Goal: Task Accomplishment & Management: Use online tool/utility

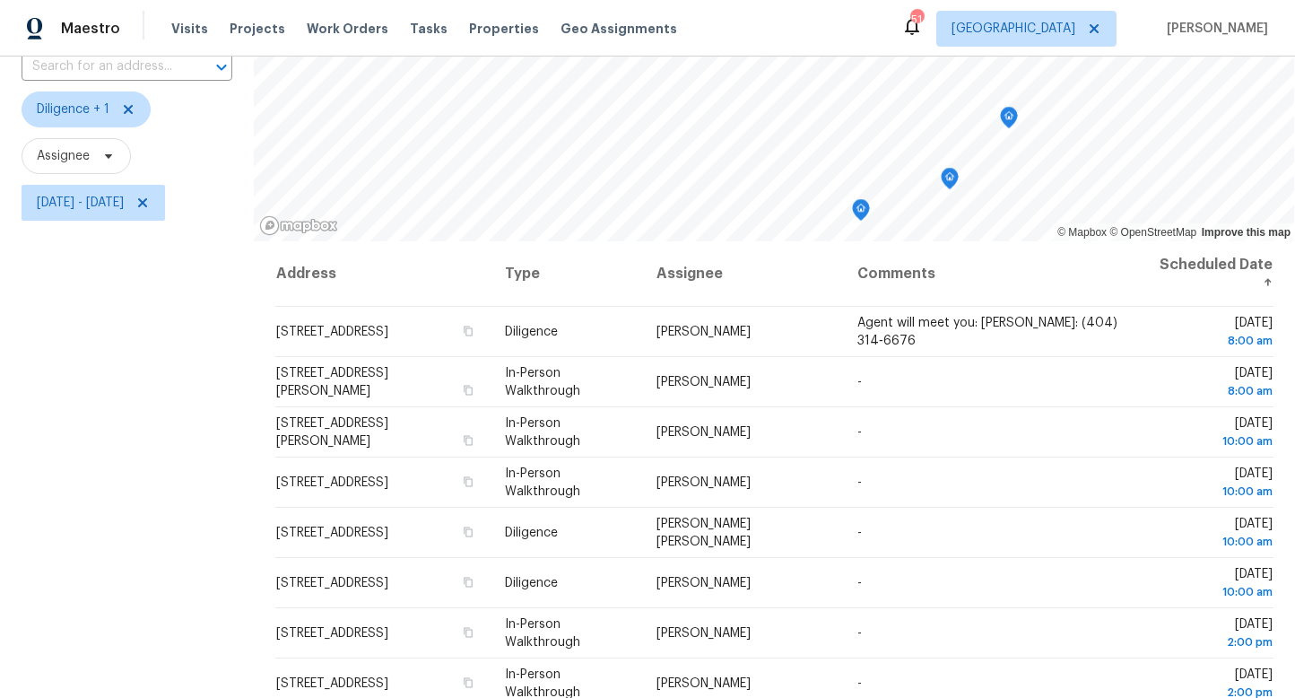
scroll to position [239, 0]
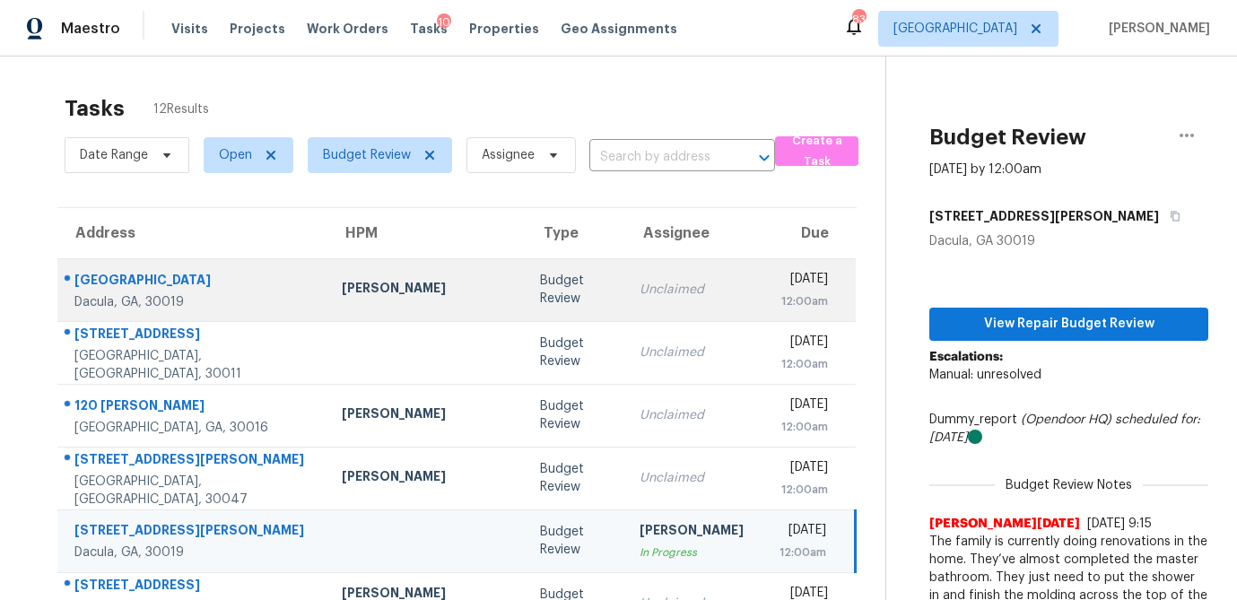
scroll to position [130, 0]
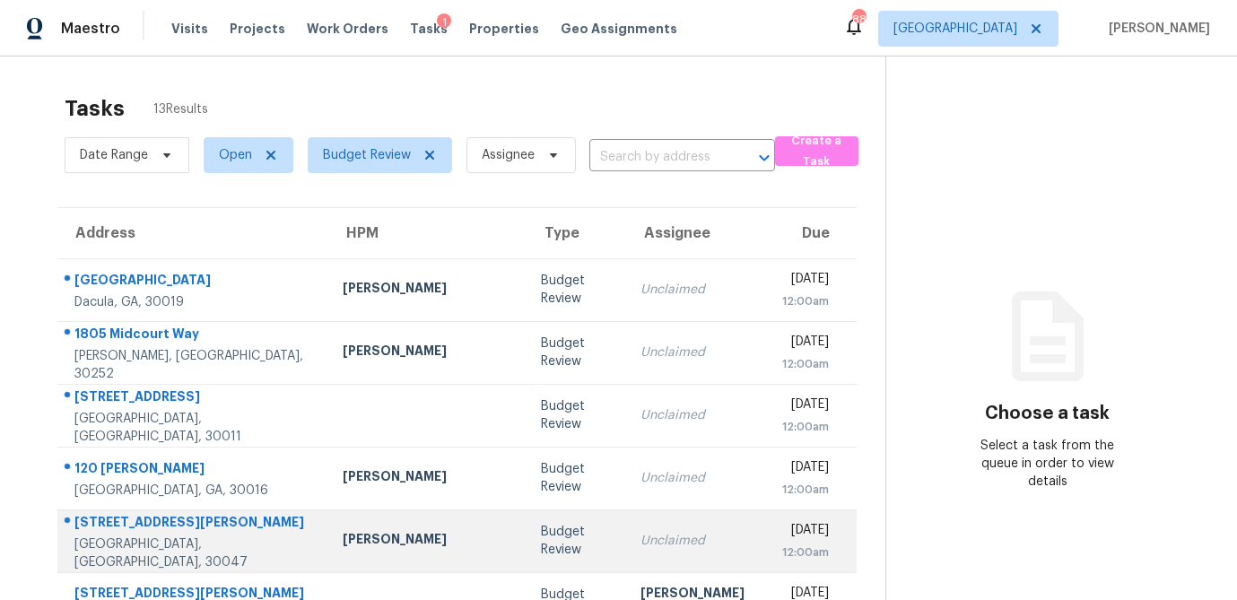
scroll to position [334, 0]
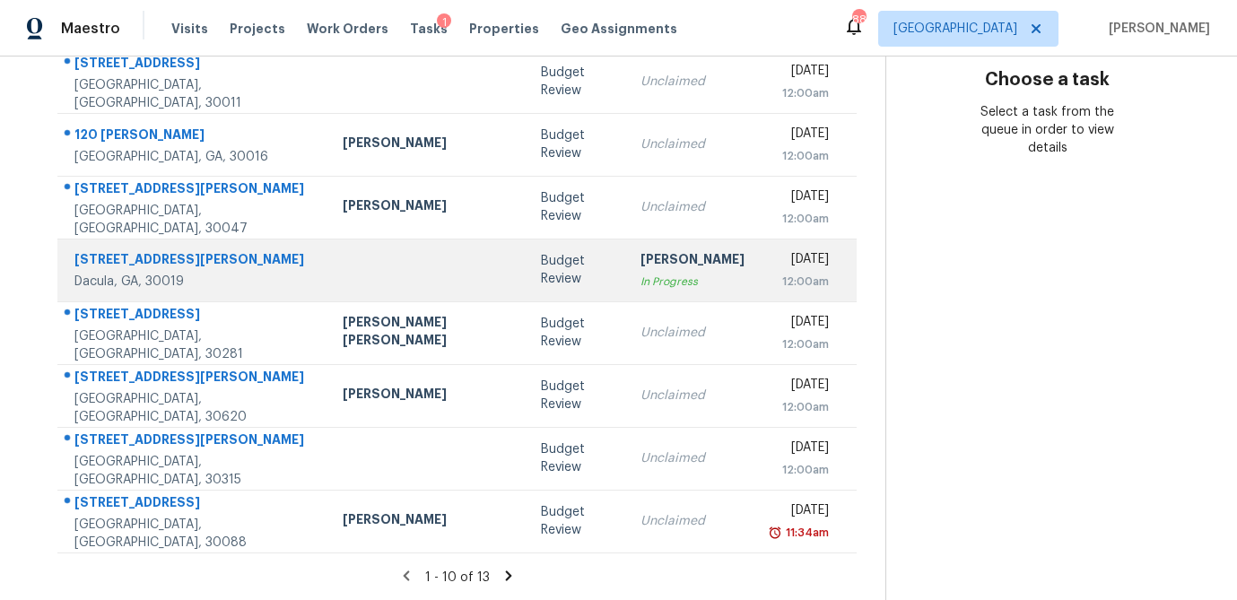
click at [541, 271] on div "Budget Review" at bounding box center [576, 270] width 71 height 36
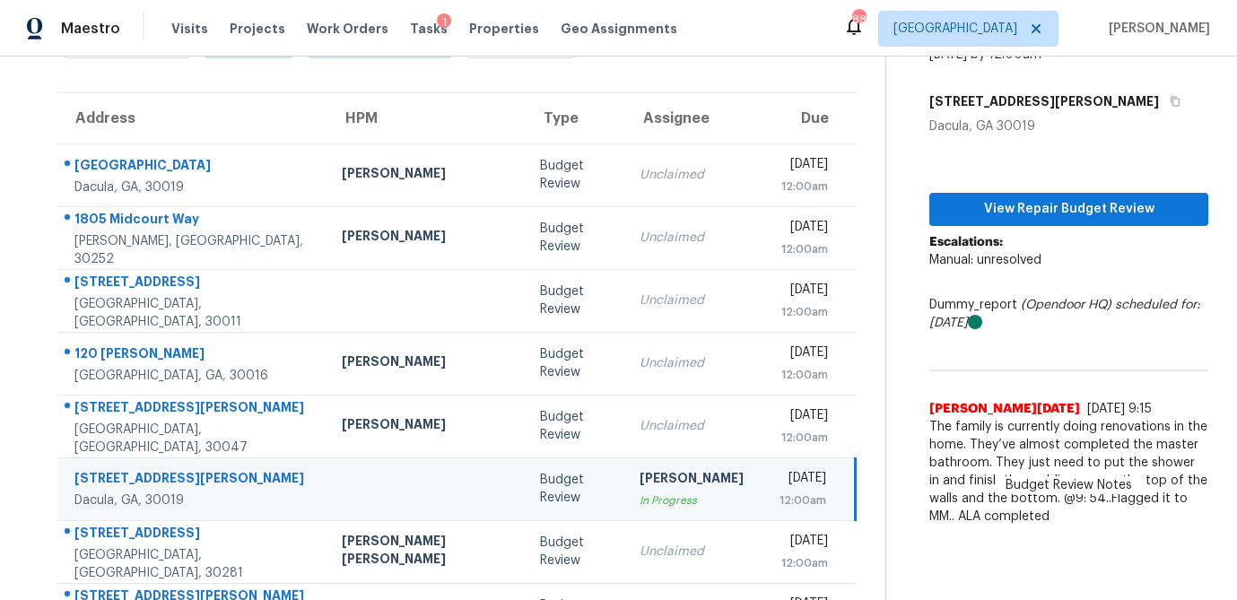
scroll to position [112, 0]
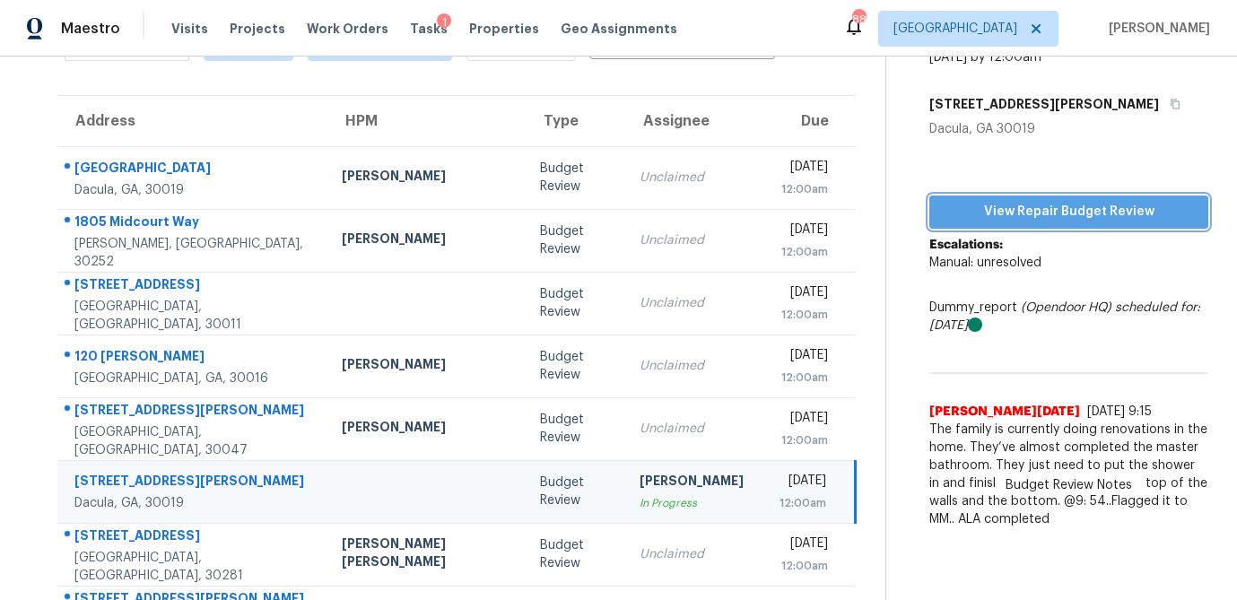
drag, startPoint x: 1023, startPoint y: 217, endPoint x: 1023, endPoint y: 227, distance: 9.9
click at [1023, 217] on span "View Repair Budget Review" at bounding box center [1068, 212] width 250 height 22
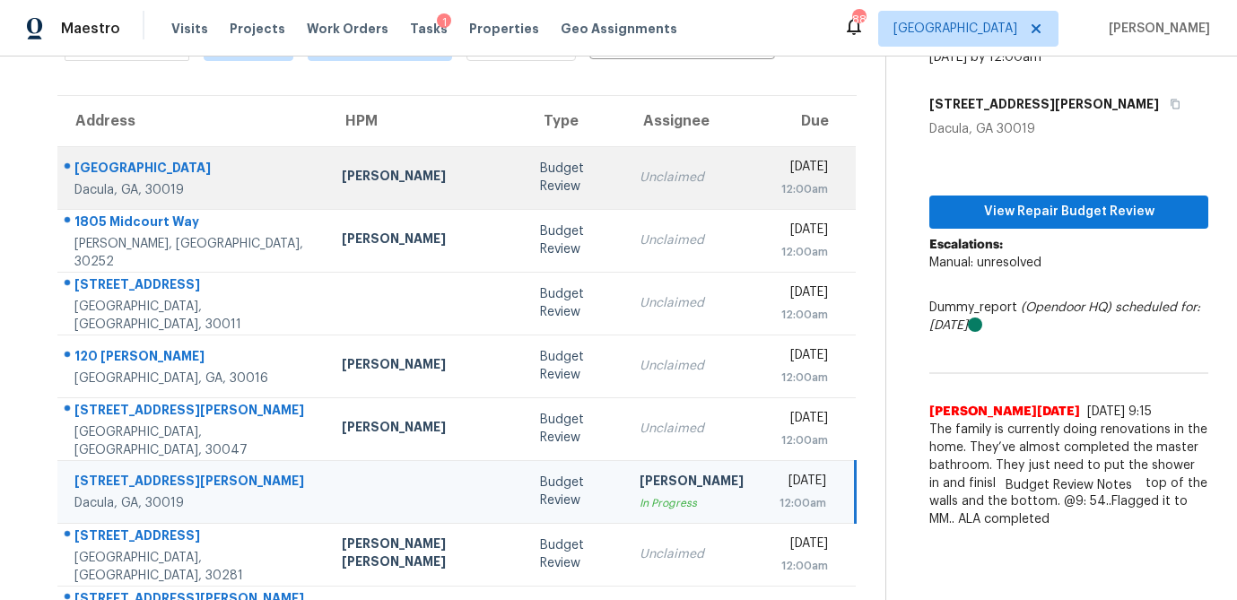
click at [540, 174] on div "Budget Review" at bounding box center [575, 178] width 71 height 36
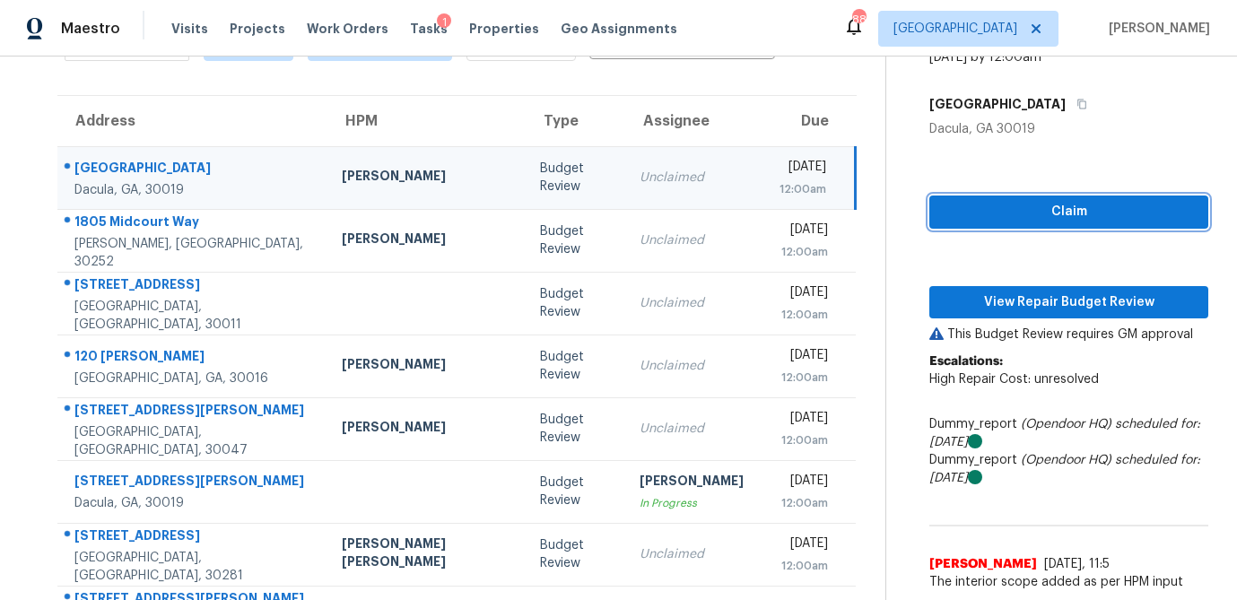
click at [1083, 213] on span "Claim" at bounding box center [1068, 212] width 250 height 22
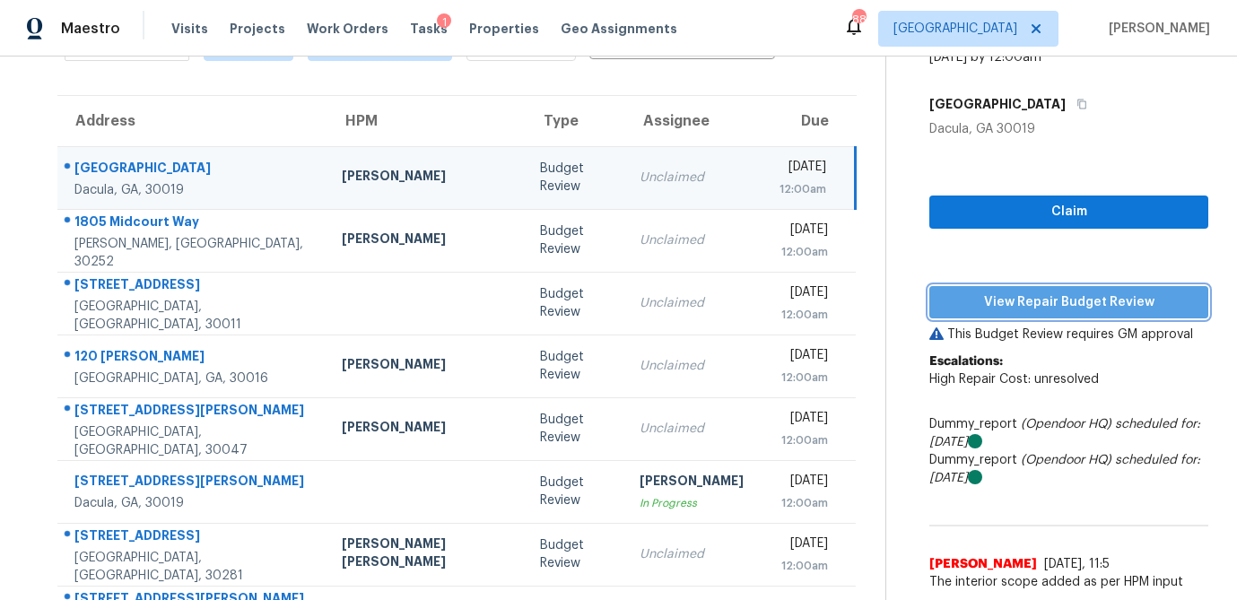
click at [1046, 291] on span "View Repair Budget Review" at bounding box center [1068, 302] width 250 height 22
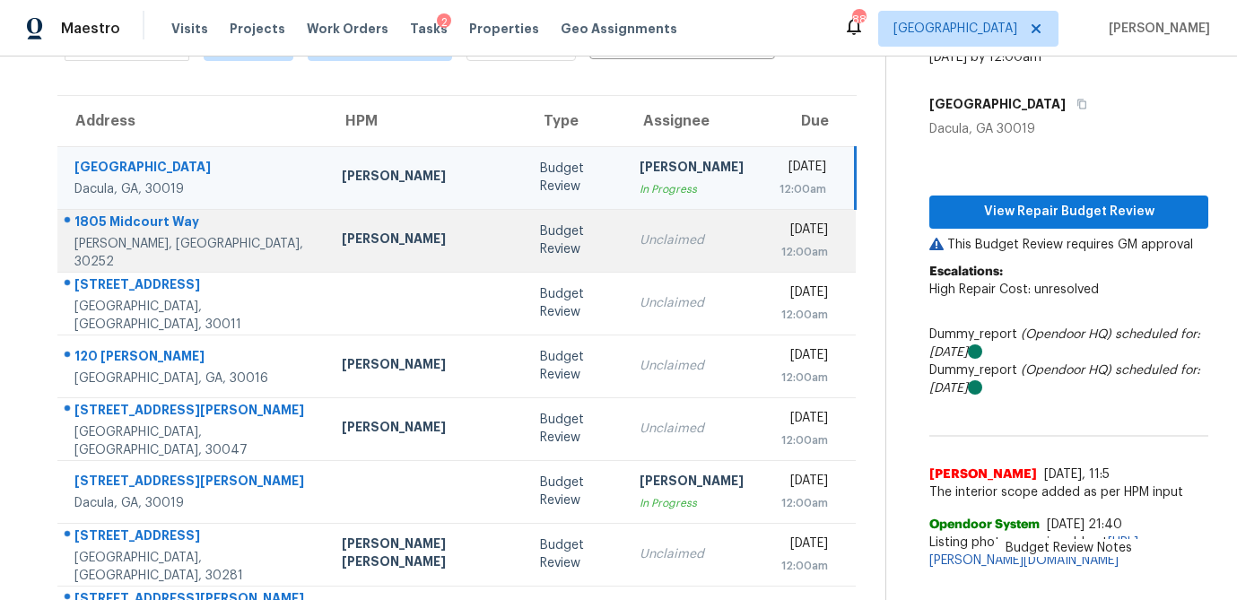
click at [540, 241] on div "Budget Review" at bounding box center [575, 240] width 71 height 36
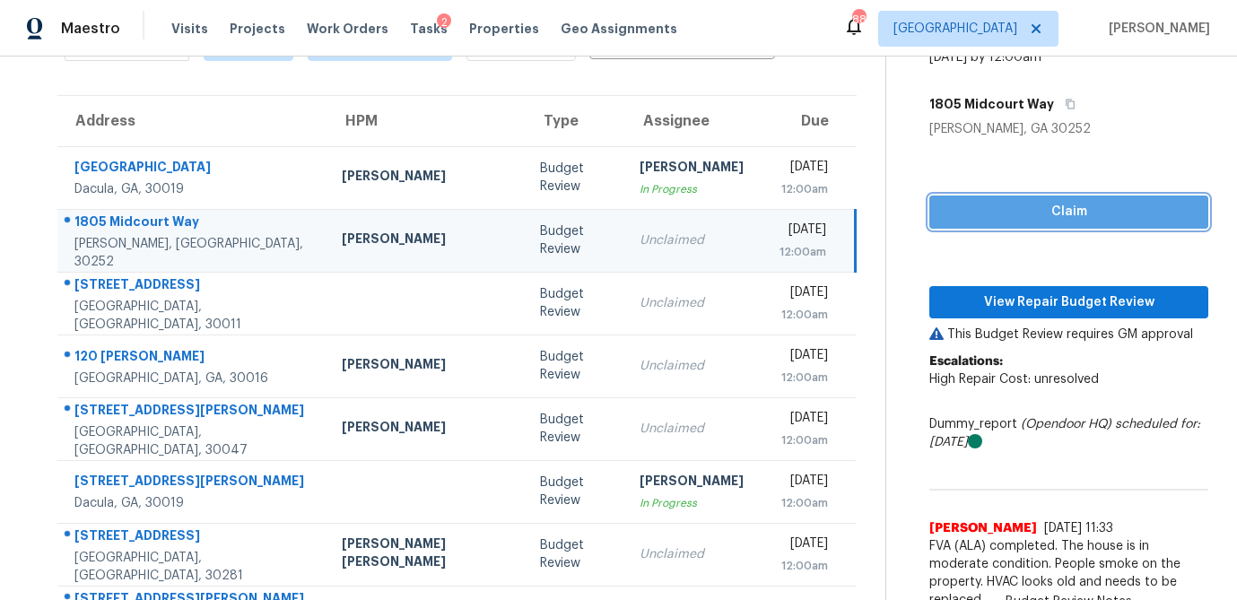
click at [998, 214] on span "Claim" at bounding box center [1068, 212] width 250 height 22
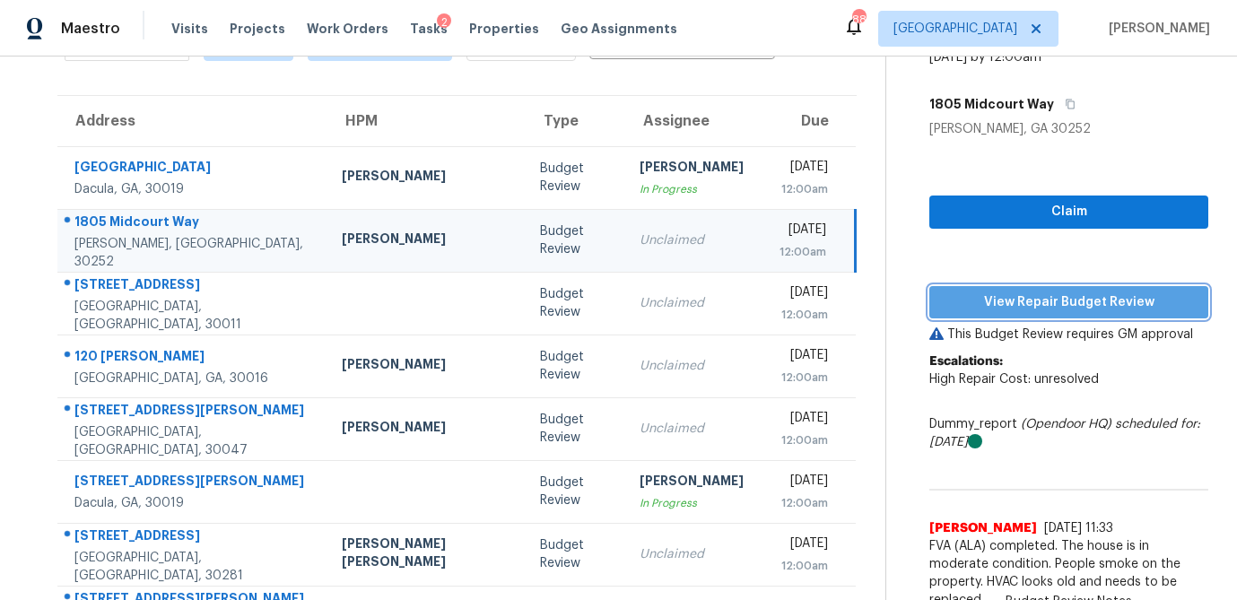
click at [970, 296] on span "View Repair Budget Review" at bounding box center [1068, 302] width 250 height 22
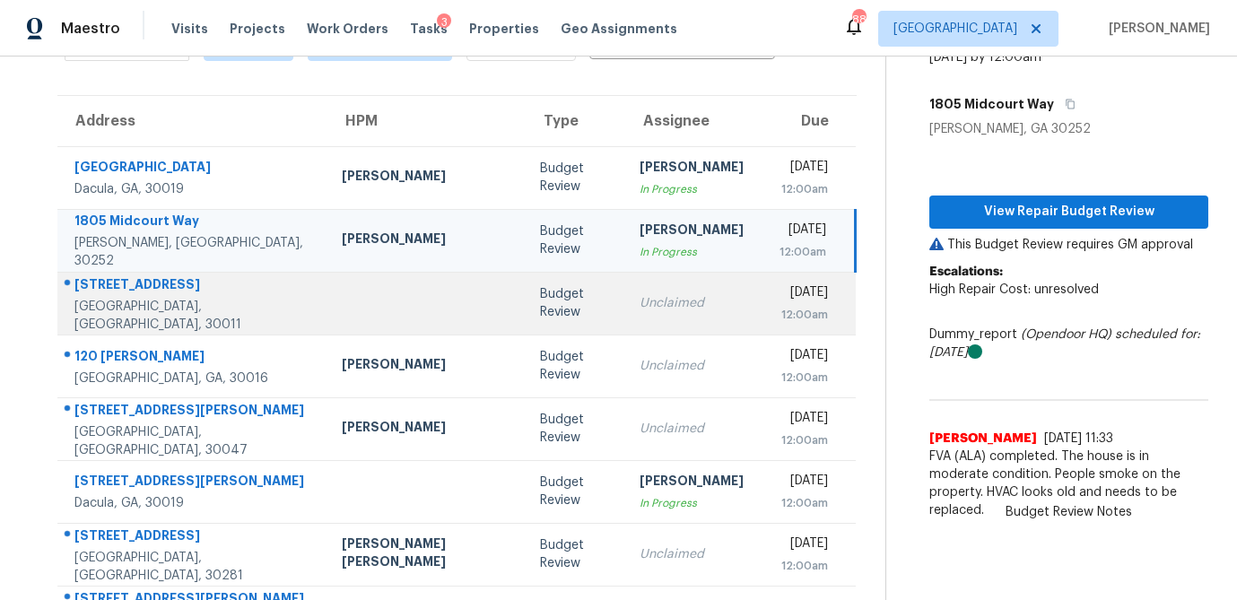
click at [525, 326] on td "Budget Review" at bounding box center [575, 303] width 100 height 63
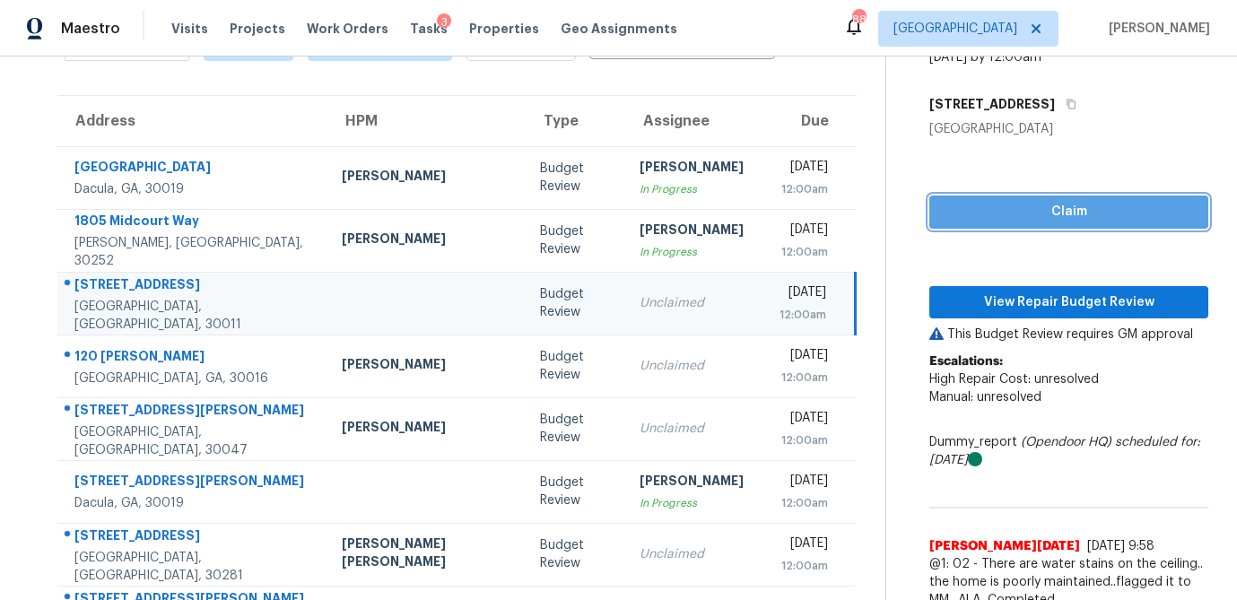
click at [1036, 216] on span "Claim" at bounding box center [1068, 212] width 250 height 22
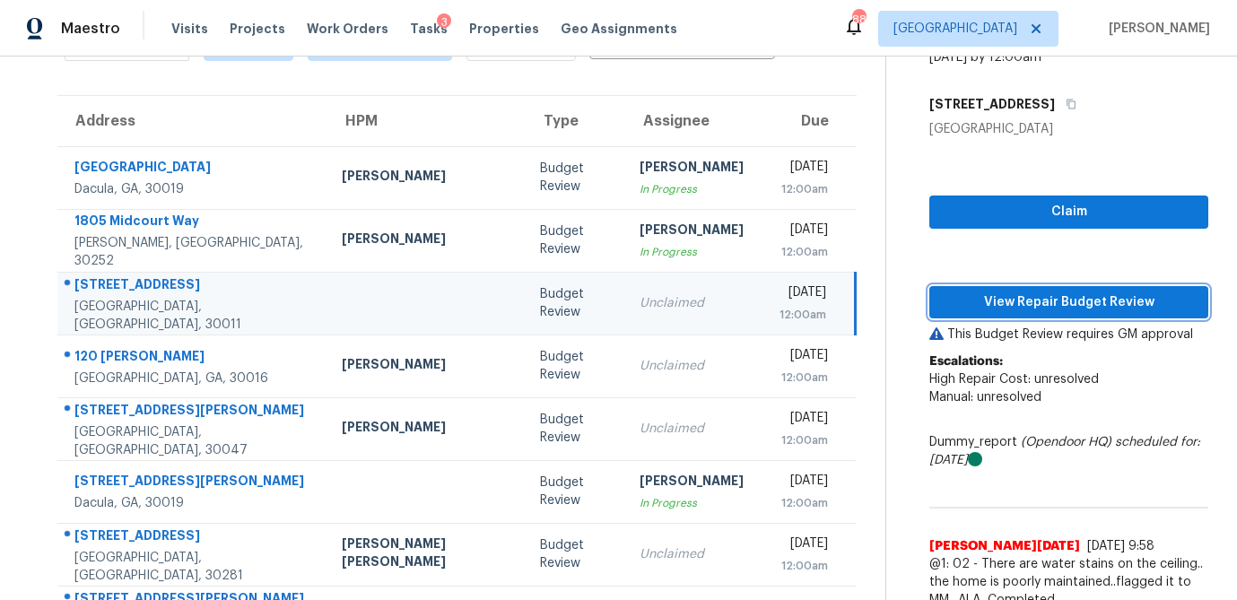
click at [1020, 295] on span "View Repair Budget Review" at bounding box center [1068, 302] width 250 height 22
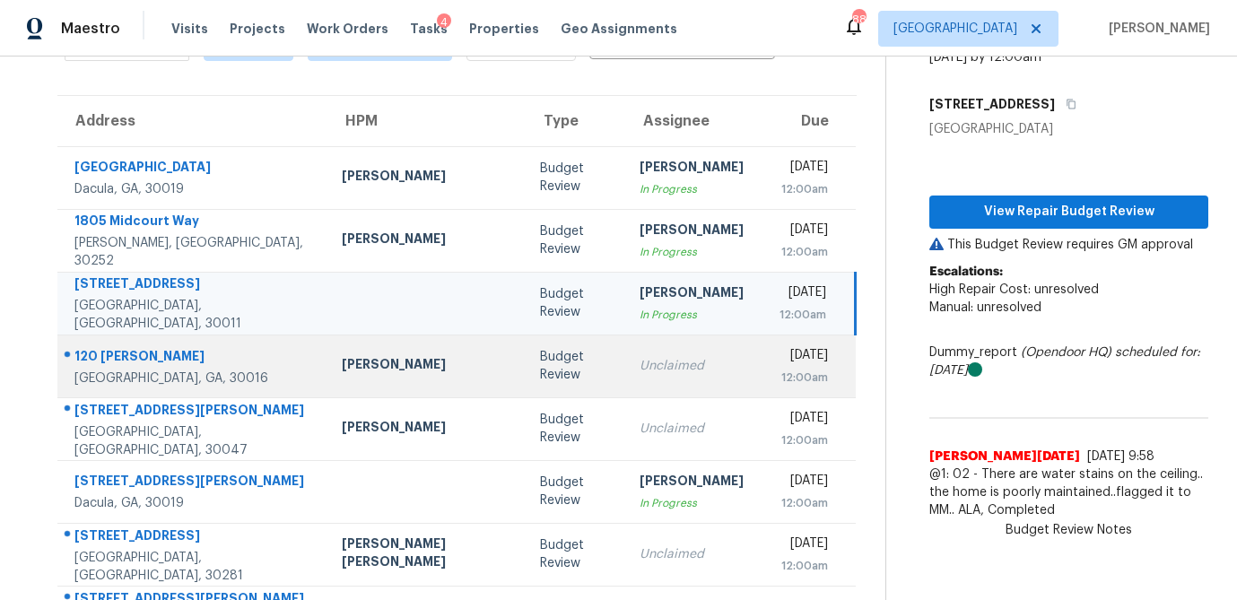
click at [639, 361] on div "Unclaimed" at bounding box center [691, 366] width 104 height 18
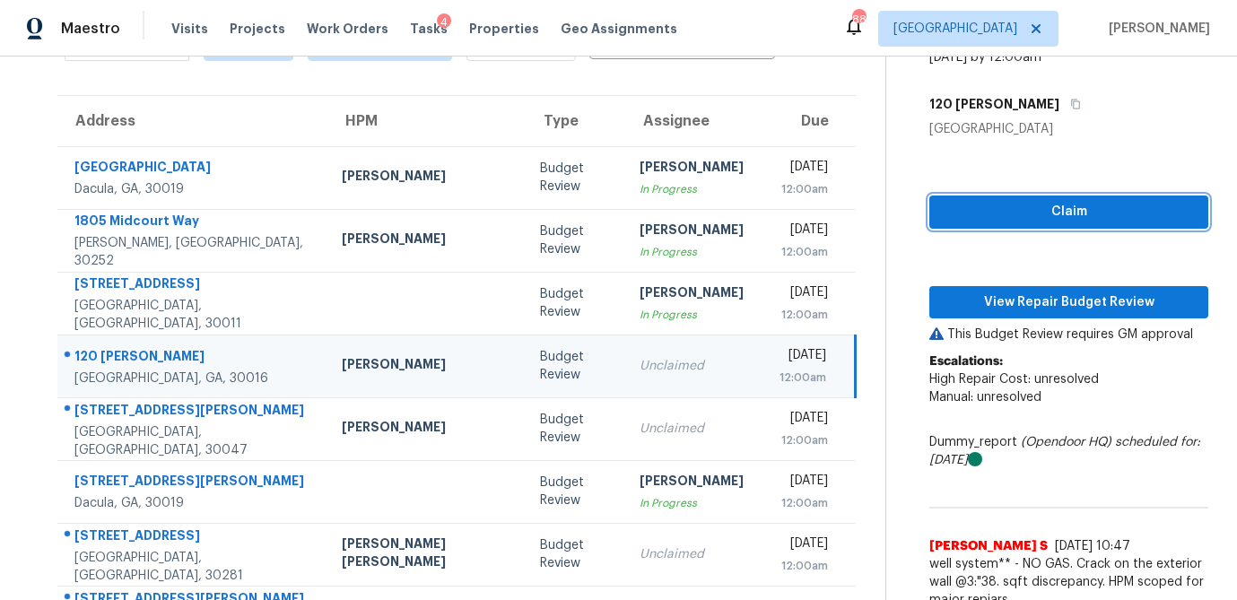
drag, startPoint x: 1007, startPoint y: 212, endPoint x: 1008, endPoint y: 250, distance: 38.6
click at [1007, 212] on span "Claim" at bounding box center [1068, 212] width 250 height 22
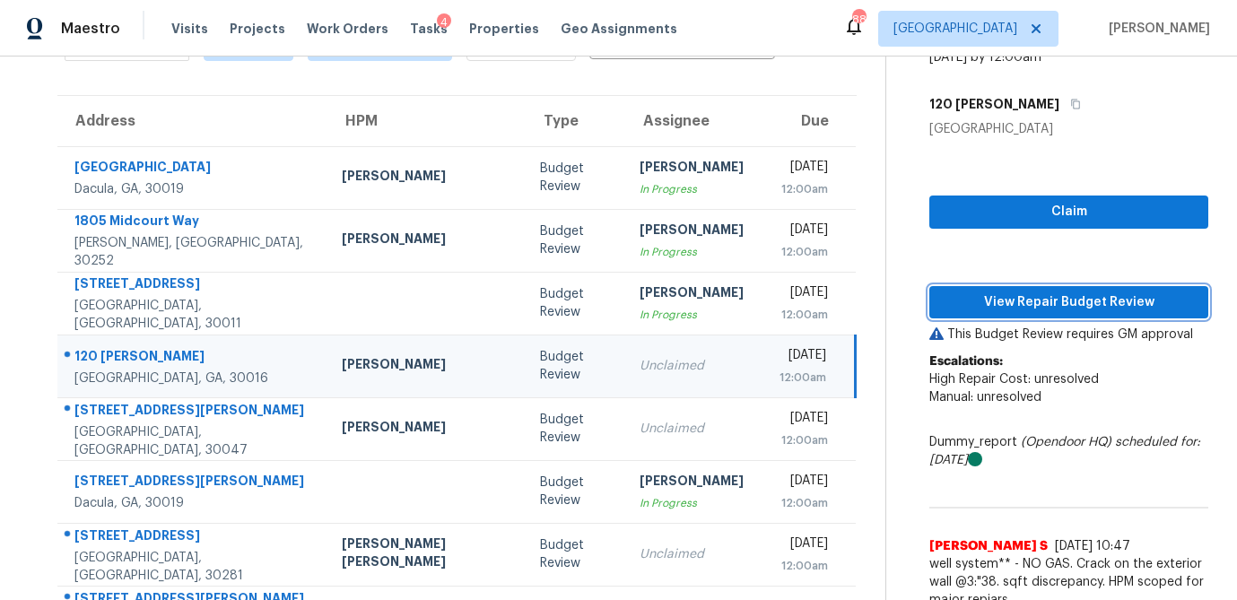
click at [1008, 301] on span "View Repair Budget Review" at bounding box center [1068, 302] width 250 height 22
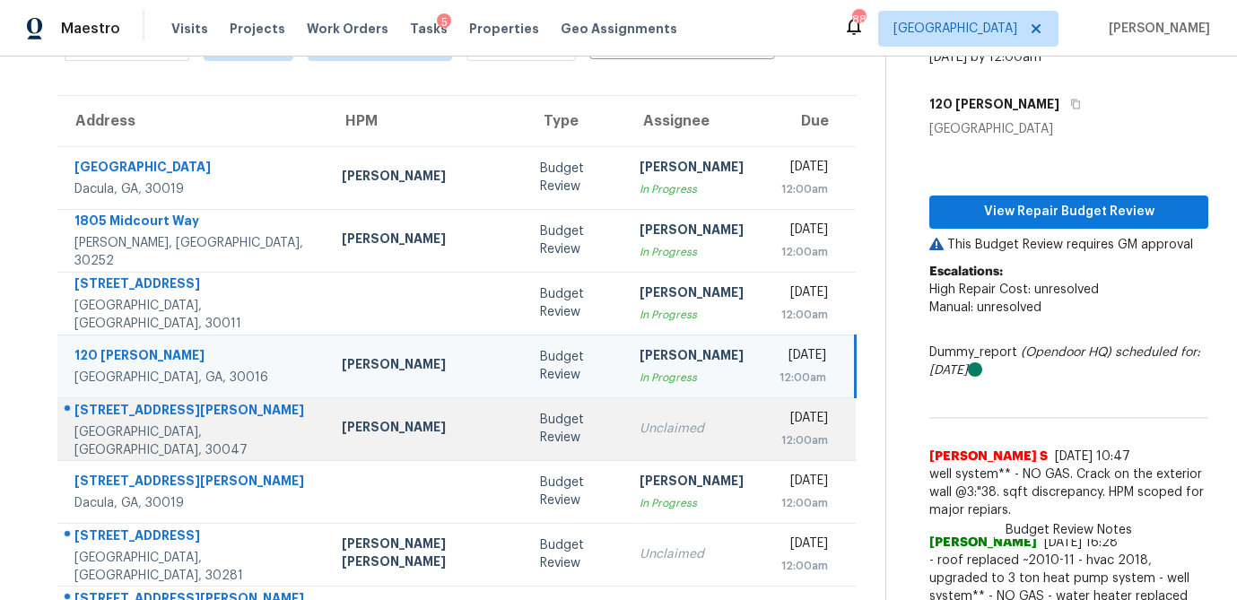
click at [625, 438] on td "Unclaimed" at bounding box center [691, 428] width 133 height 63
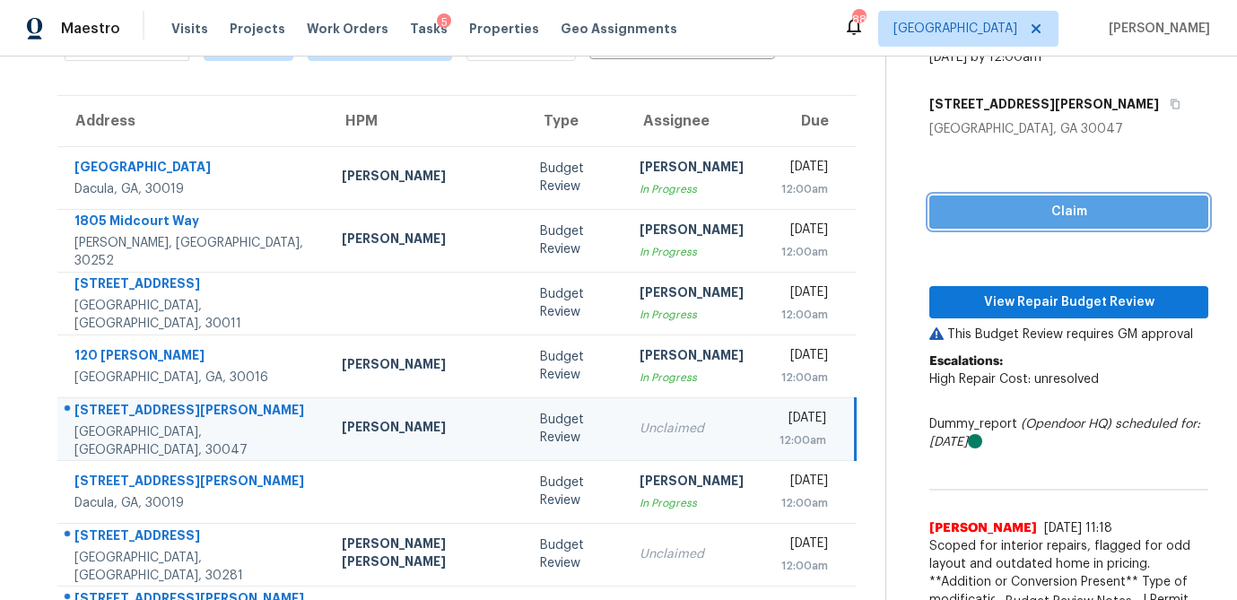
click at [988, 215] on span "Claim" at bounding box center [1068, 212] width 250 height 22
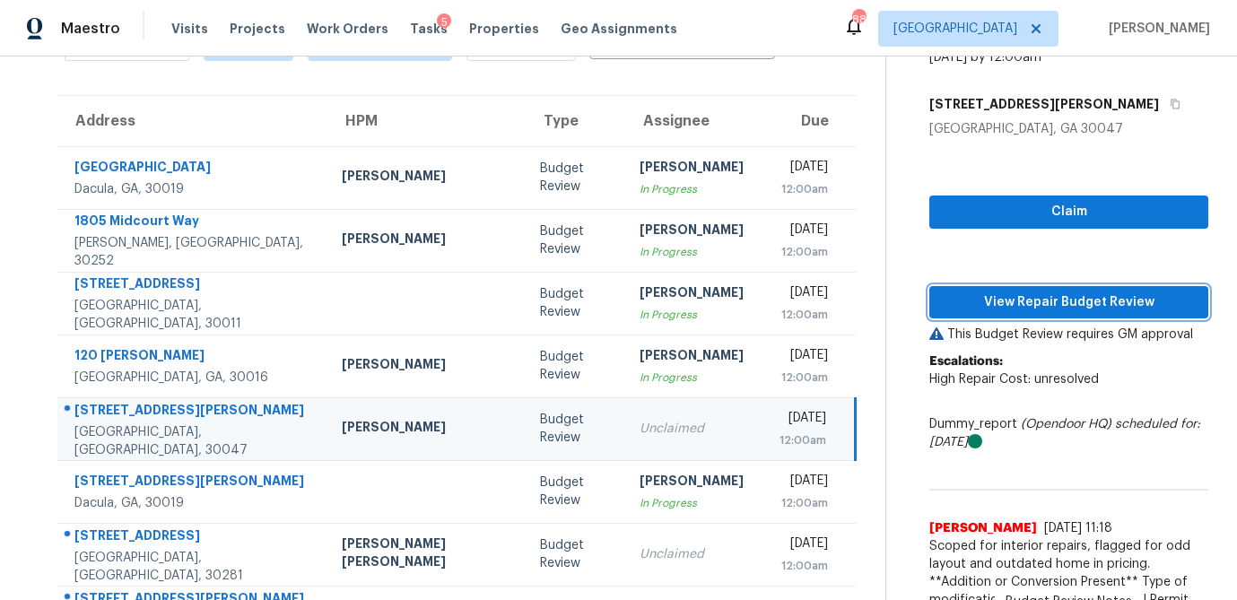
click at [973, 293] on span "View Repair Budget Review" at bounding box center [1068, 302] width 250 height 22
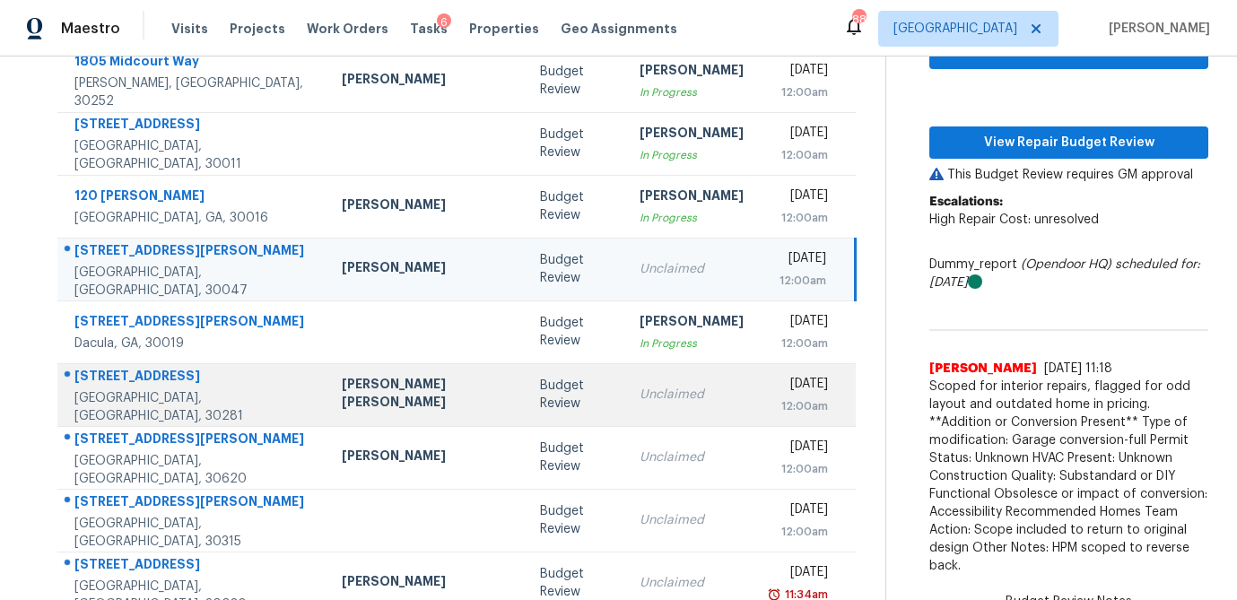
scroll to position [288, 0]
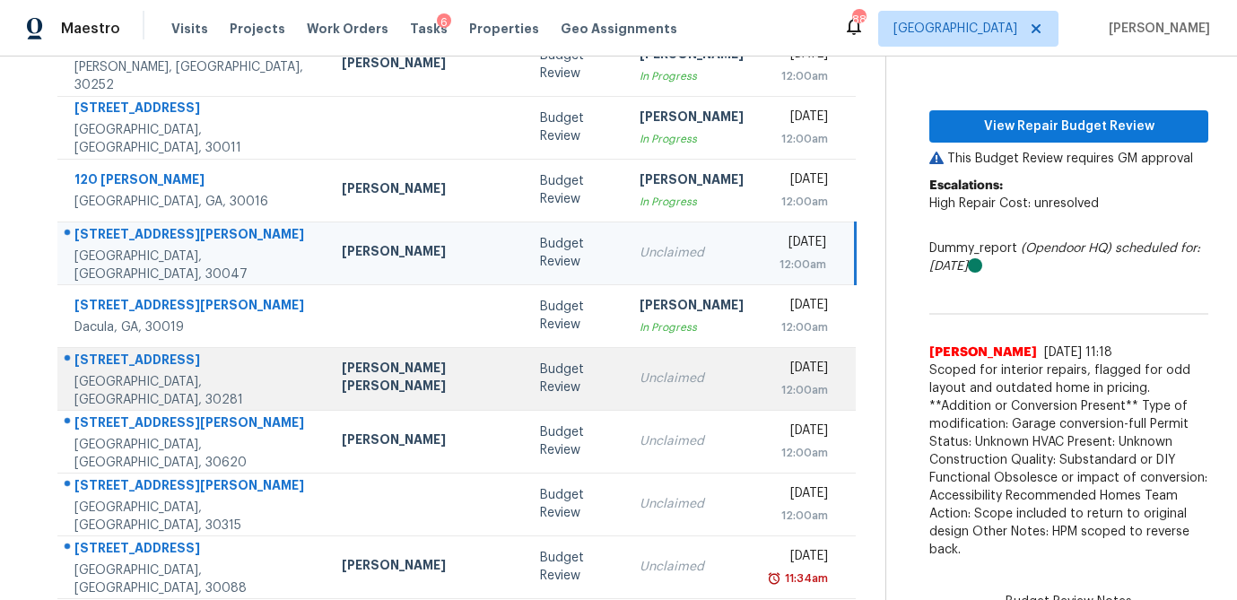
click at [625, 393] on td "Unclaimed" at bounding box center [691, 378] width 133 height 63
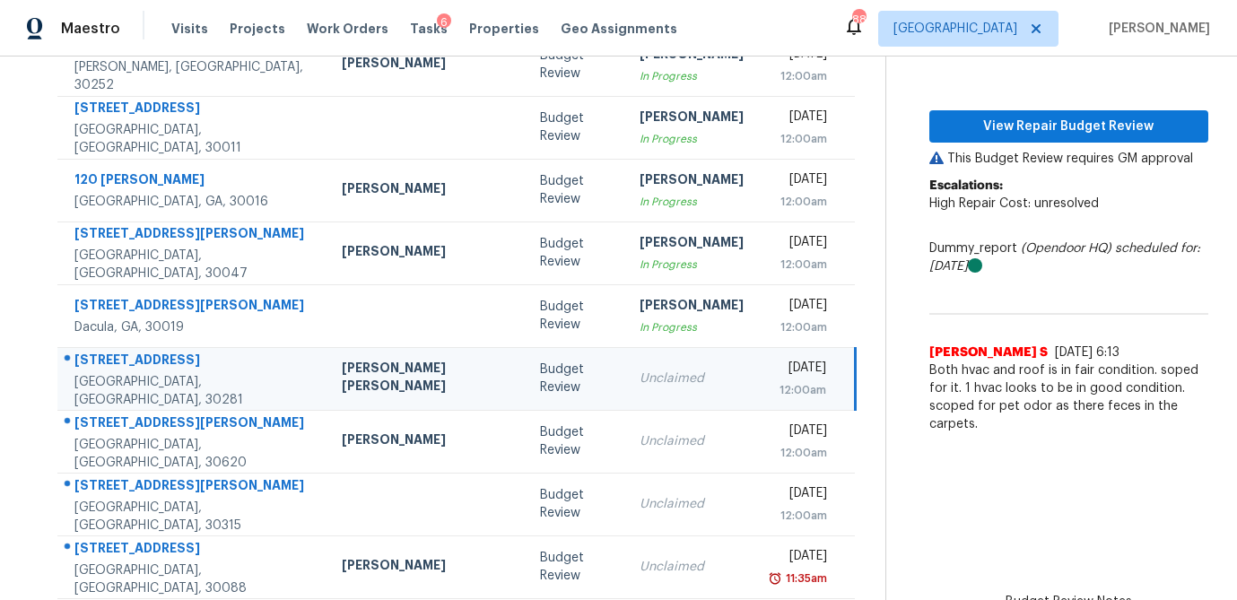
click at [625, 393] on td "Unclaimed" at bounding box center [691, 378] width 133 height 63
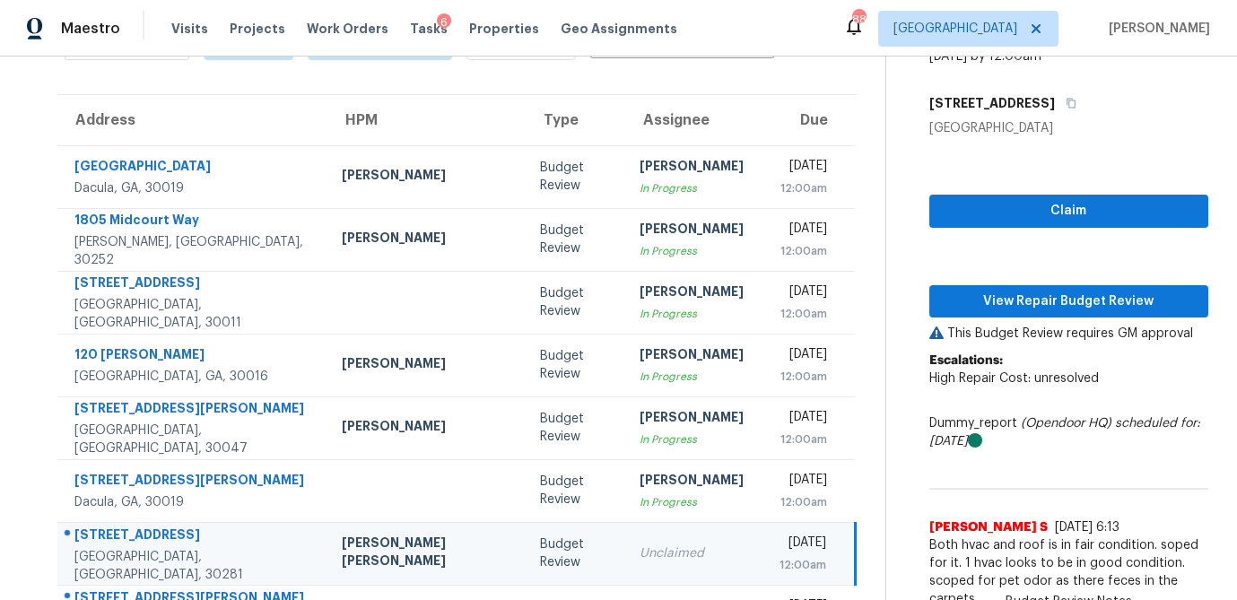
scroll to position [111, 0]
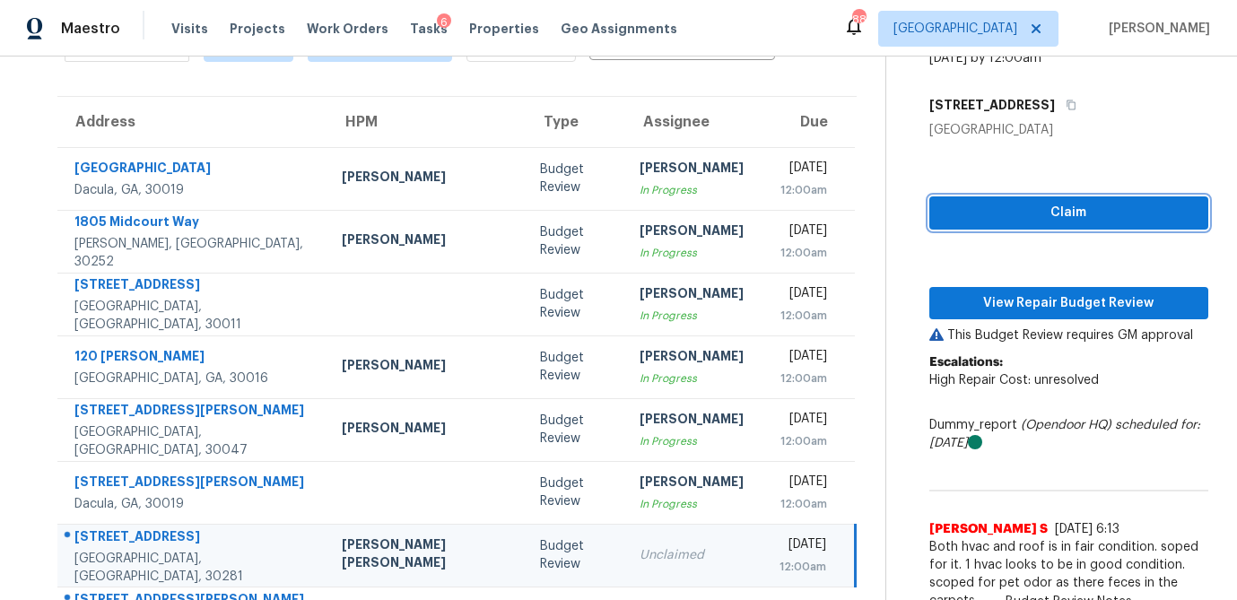
click at [1032, 217] on span "Claim" at bounding box center [1068, 213] width 250 height 22
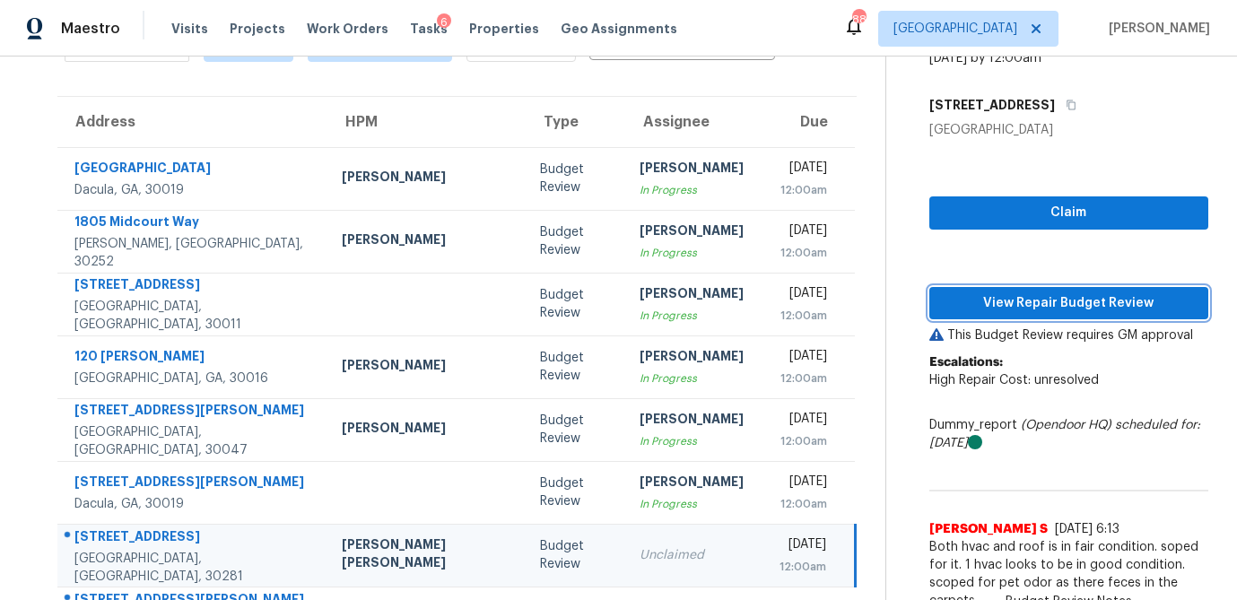
click at [1001, 304] on span "View Repair Budget Review" at bounding box center [1068, 303] width 250 height 22
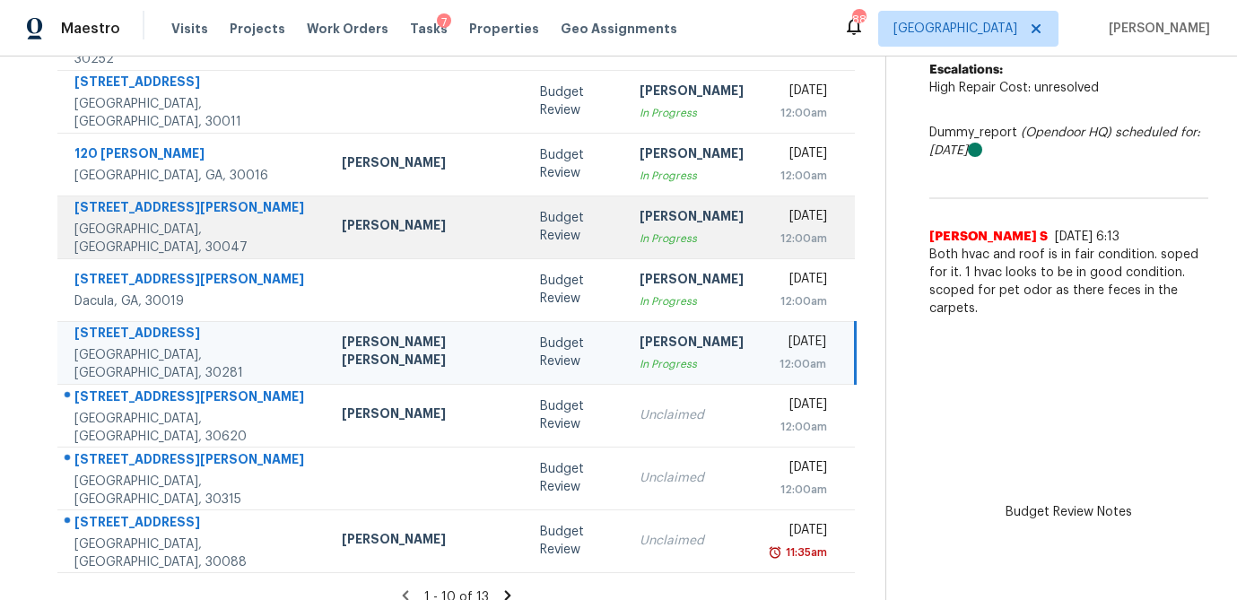
scroll to position [334, 0]
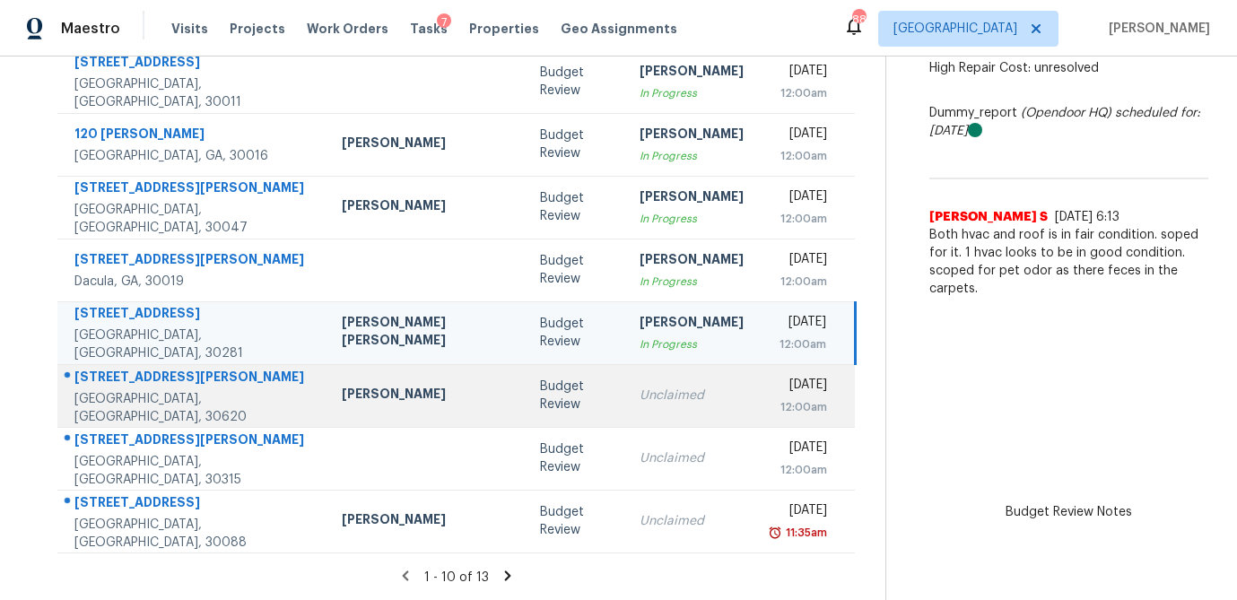
click at [625, 398] on td "Unclaimed" at bounding box center [691, 395] width 133 height 63
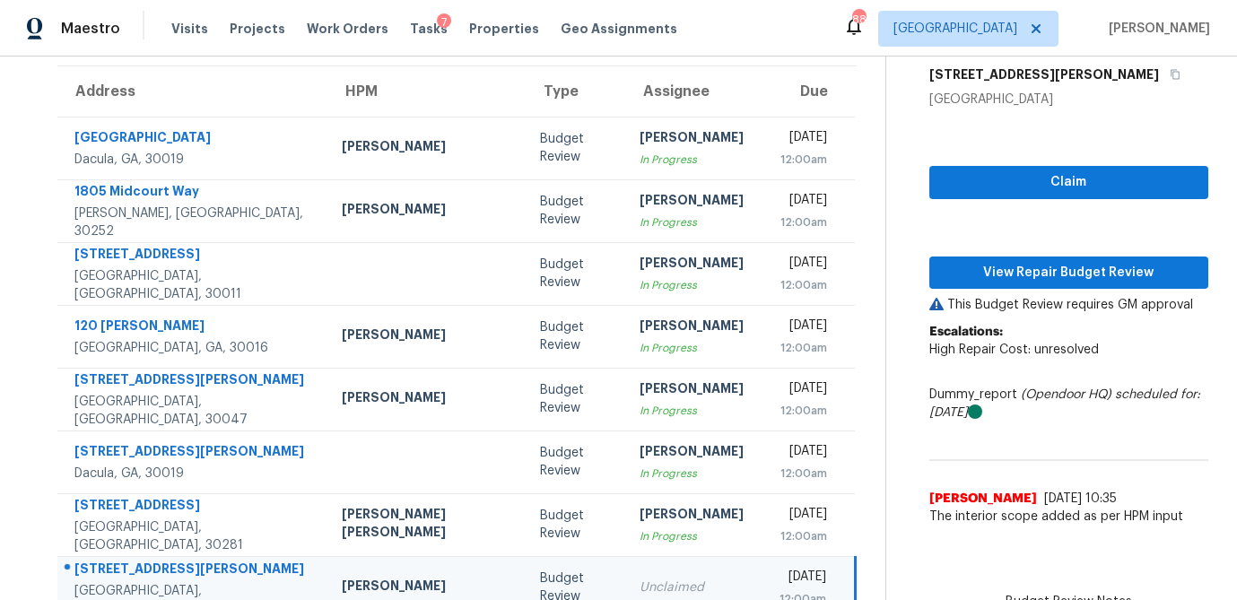
scroll to position [138, 0]
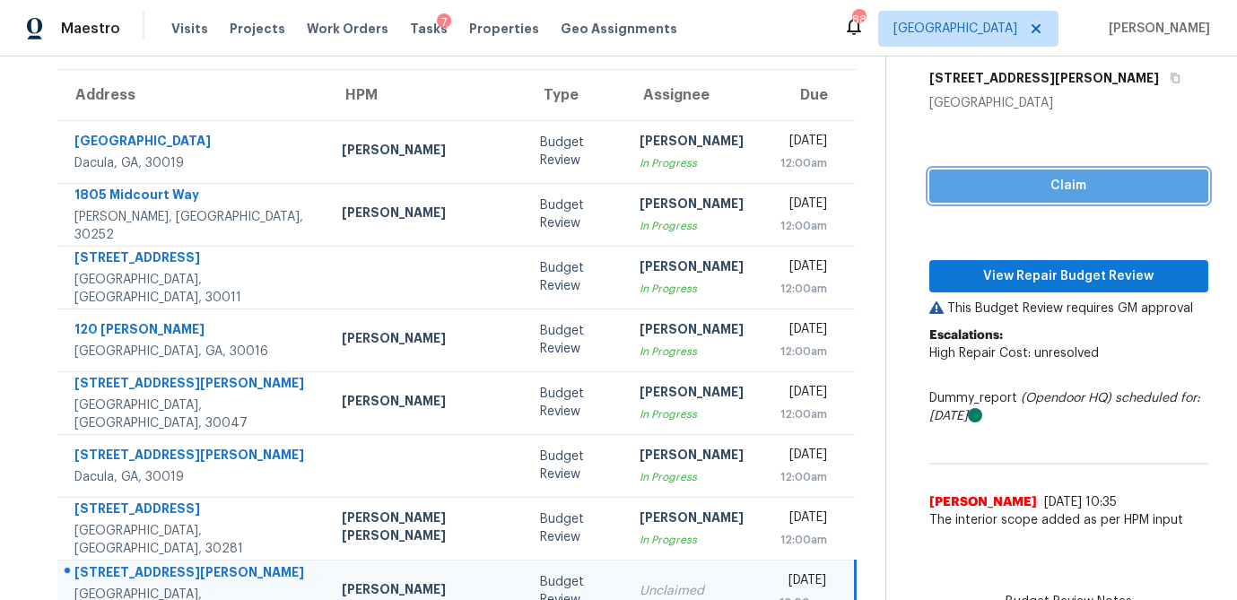
click at [1059, 188] on span "Claim" at bounding box center [1068, 186] width 250 height 22
click at [991, 297] on div "Claim View Repair Budget Review This Budget Review requires GM approval Escalat…" at bounding box center [1068, 325] width 279 height 426
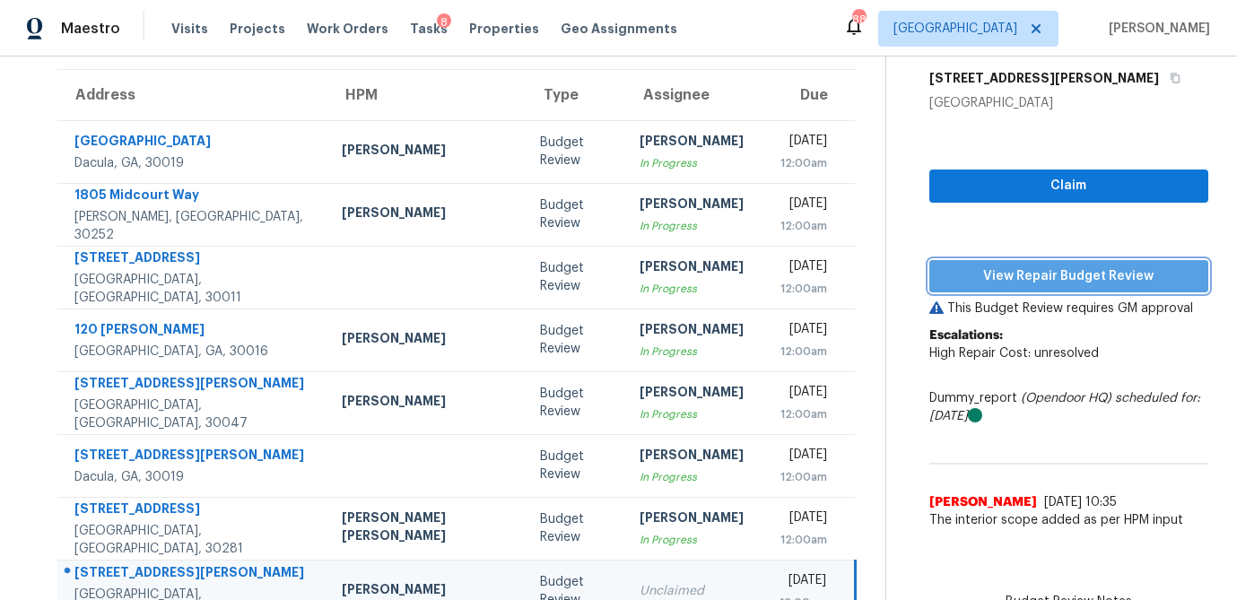
click at [998, 272] on span "View Repair Budget Review" at bounding box center [1068, 276] width 250 height 22
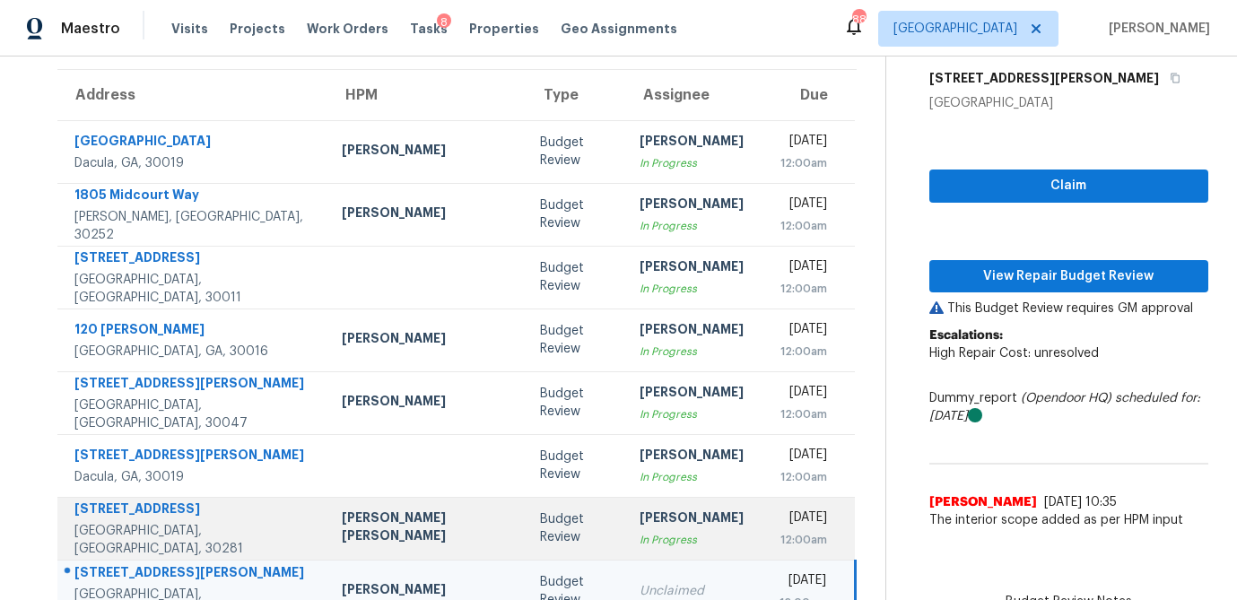
scroll to position [334, 0]
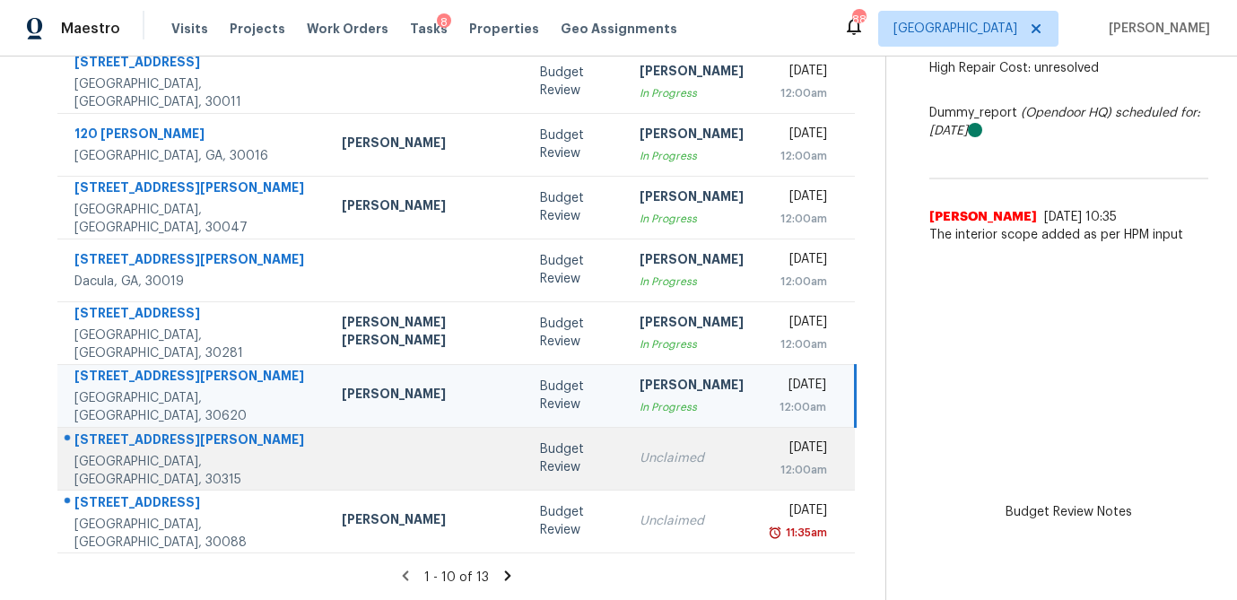
click at [540, 446] on div "Budget Review" at bounding box center [575, 458] width 71 height 36
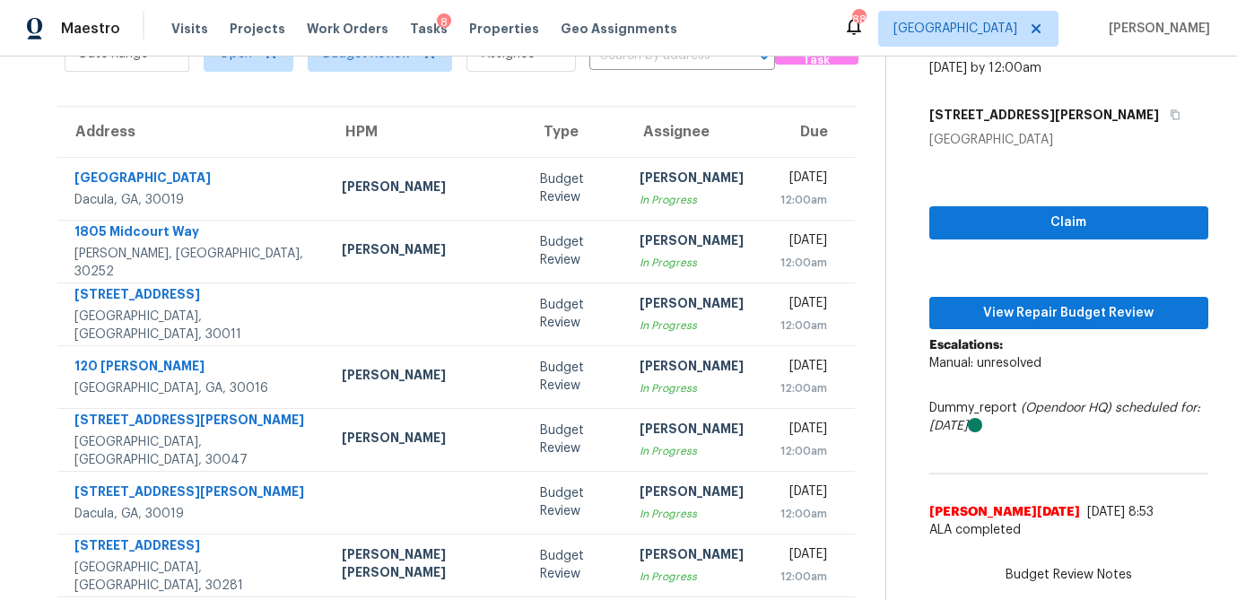
scroll to position [82, 0]
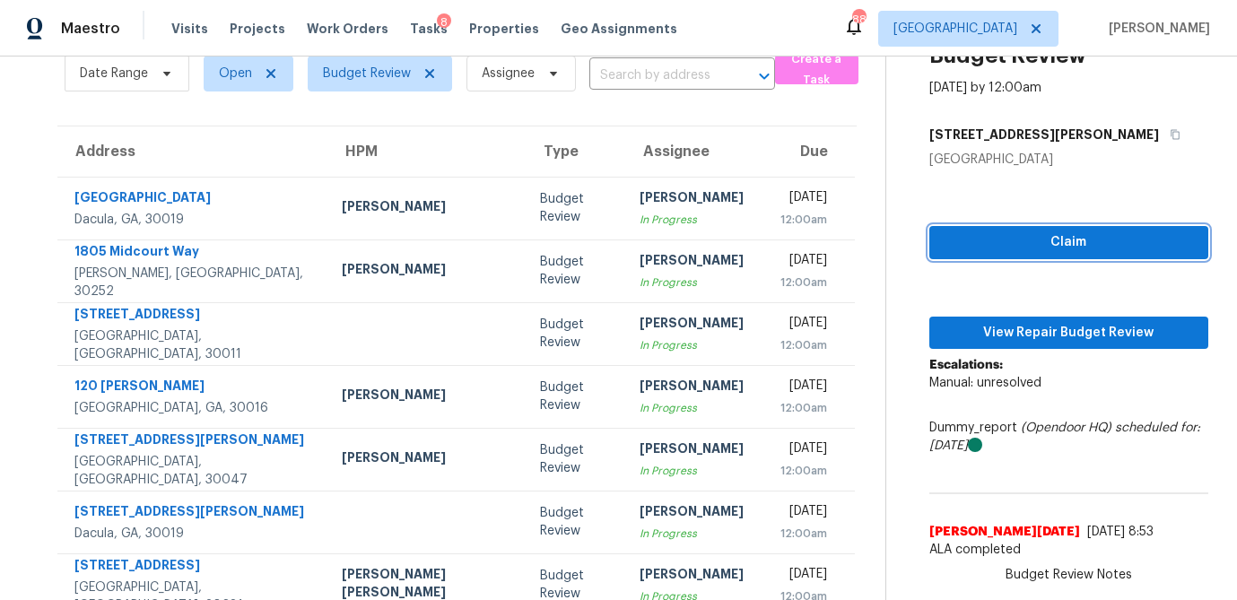
click at [1054, 240] on span "Claim" at bounding box center [1068, 242] width 250 height 22
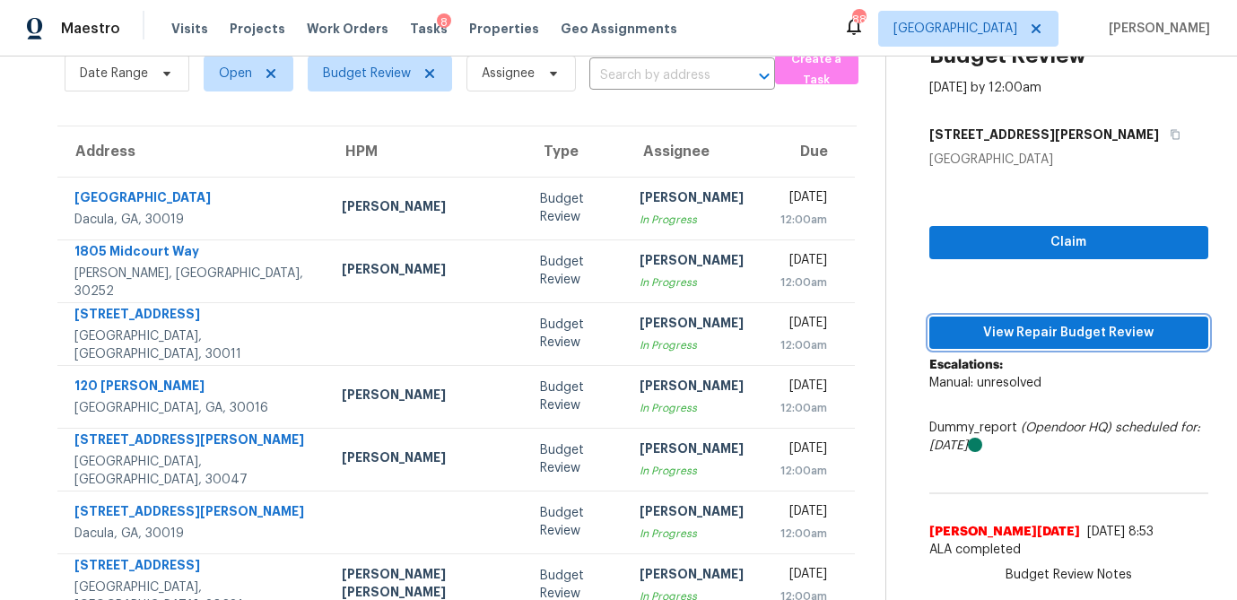
click at [1005, 335] on span "View Repair Budget Review" at bounding box center [1068, 333] width 250 height 22
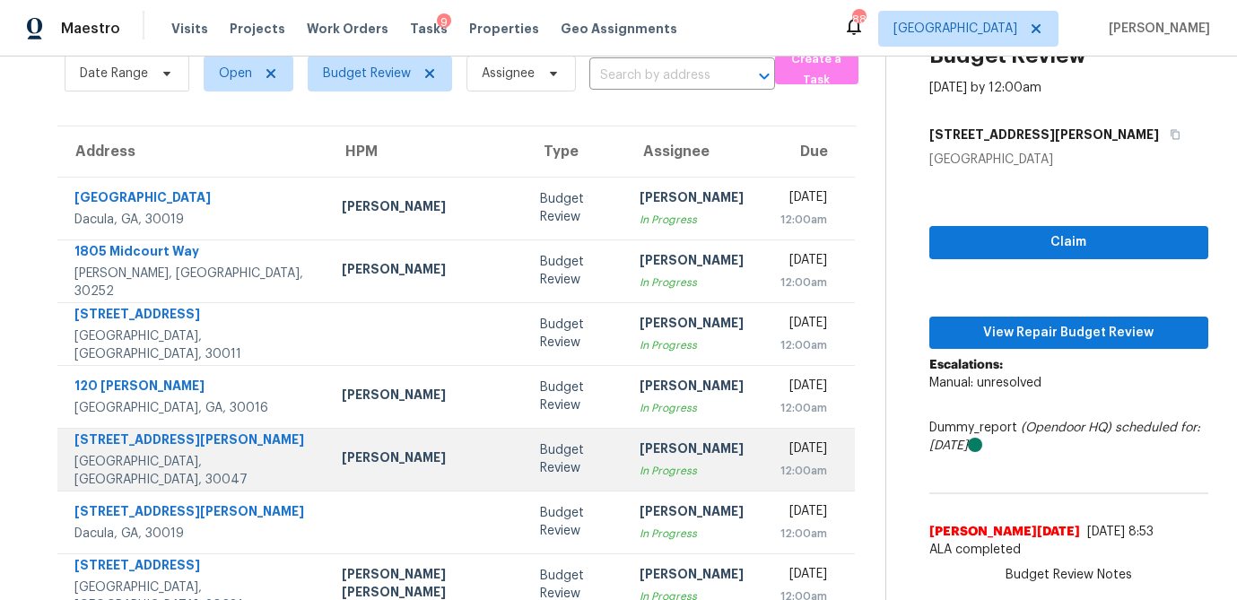
scroll to position [334, 0]
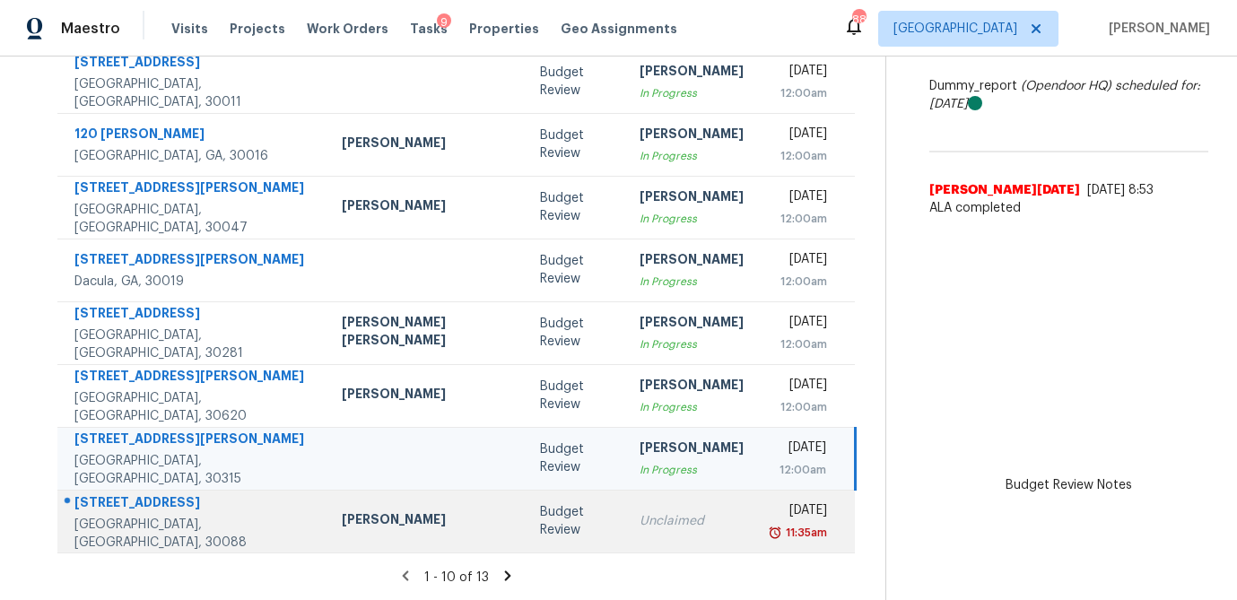
click at [540, 520] on div "Budget Review" at bounding box center [575, 521] width 71 height 36
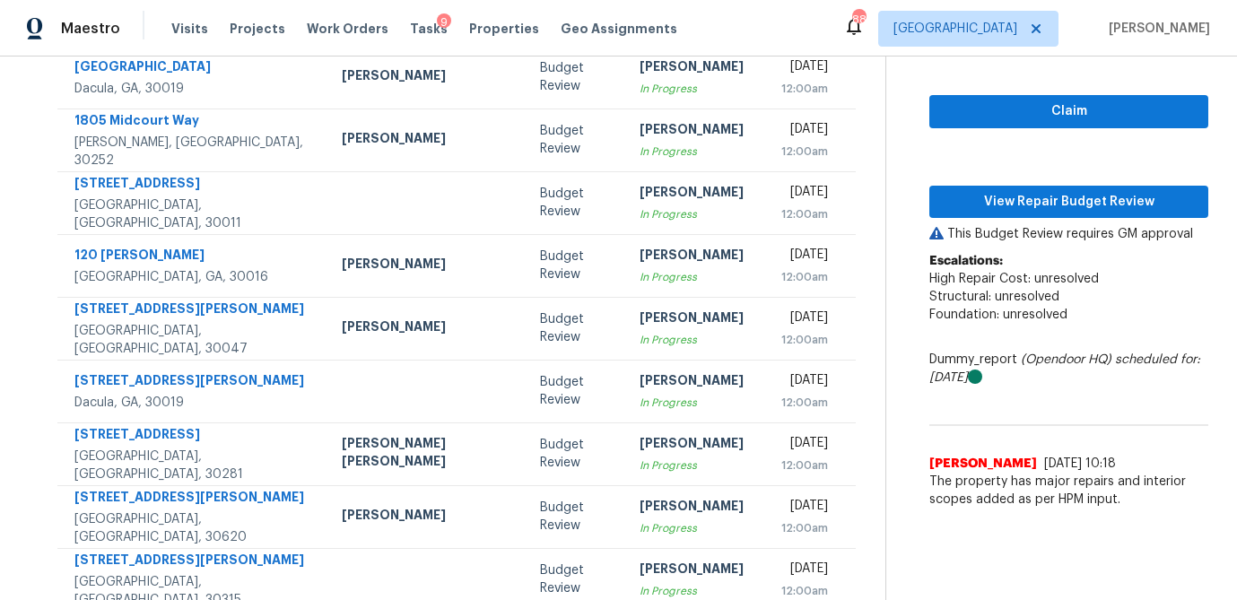
scroll to position [145, 0]
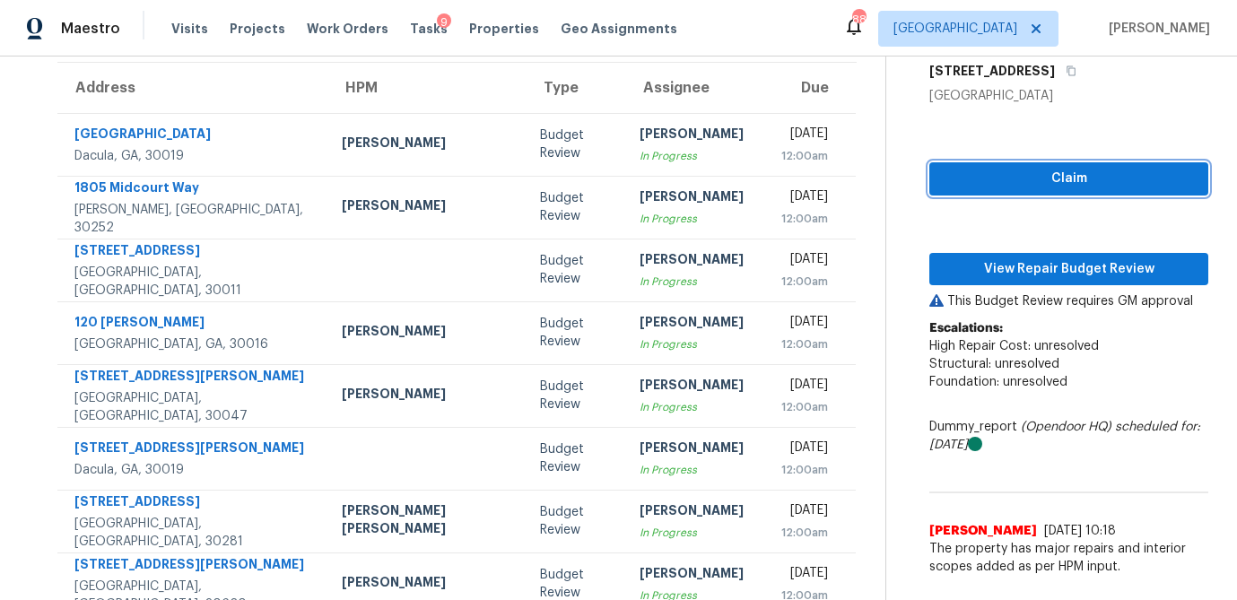
click at [1024, 173] on span "Claim" at bounding box center [1068, 179] width 250 height 22
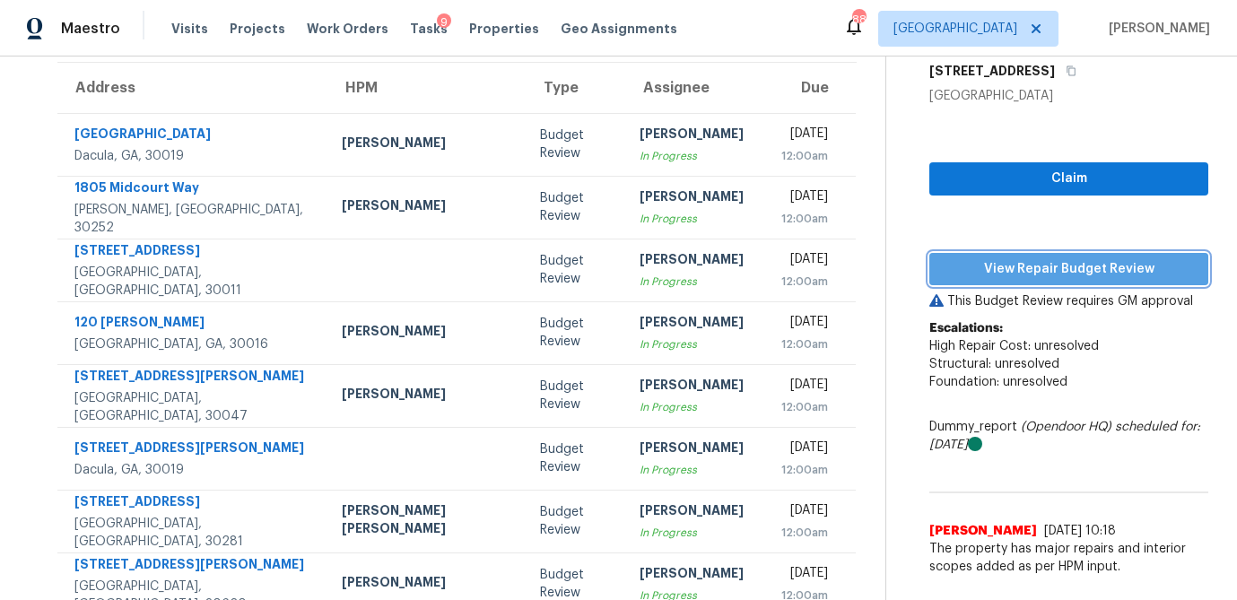
click at [992, 265] on span "View Repair Budget Review" at bounding box center [1068, 269] width 250 height 22
